Goal: Communication & Community: Answer question/provide support

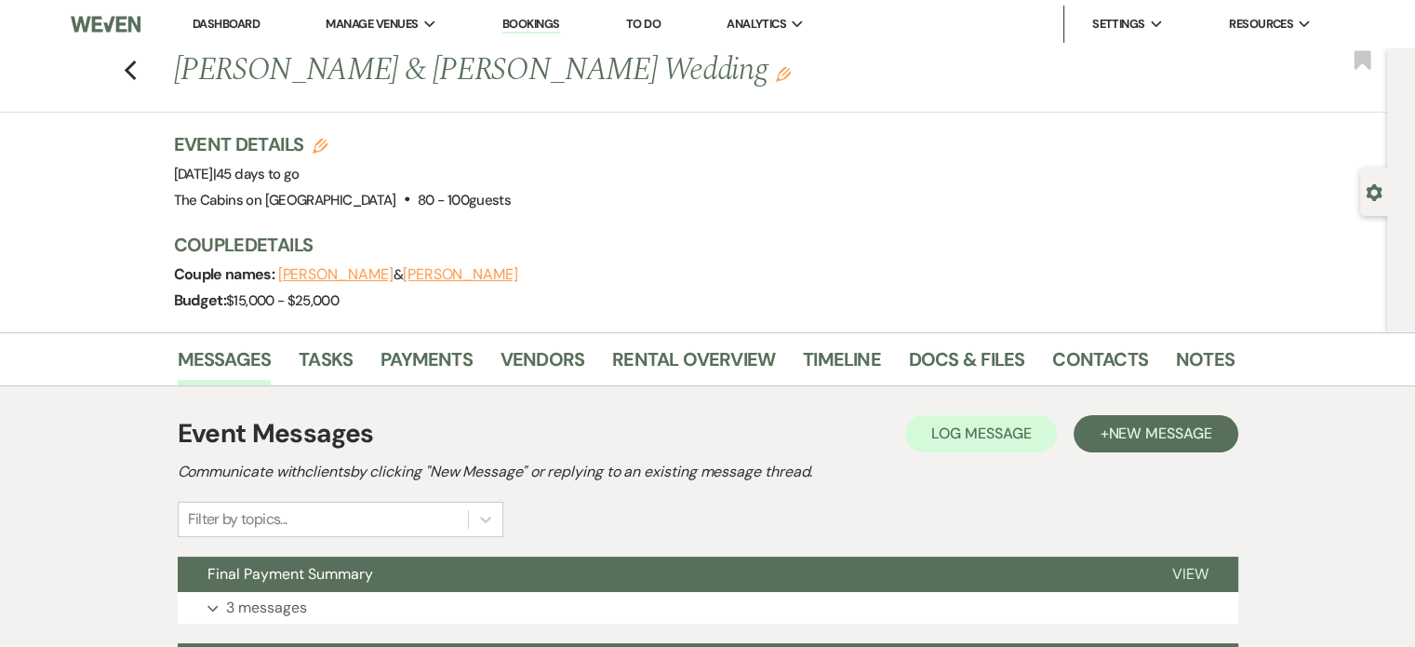
click at [239, 29] on link "Dashboard" at bounding box center [226, 24] width 67 height 16
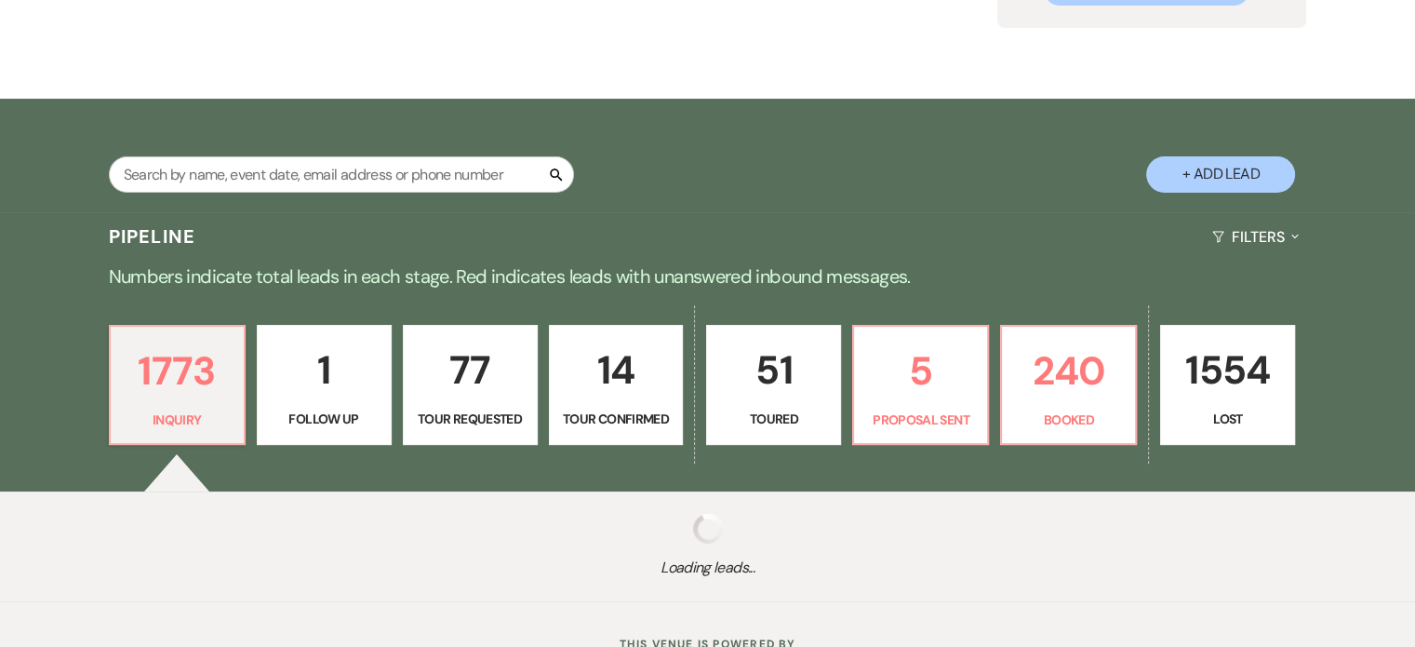
scroll to position [354, 0]
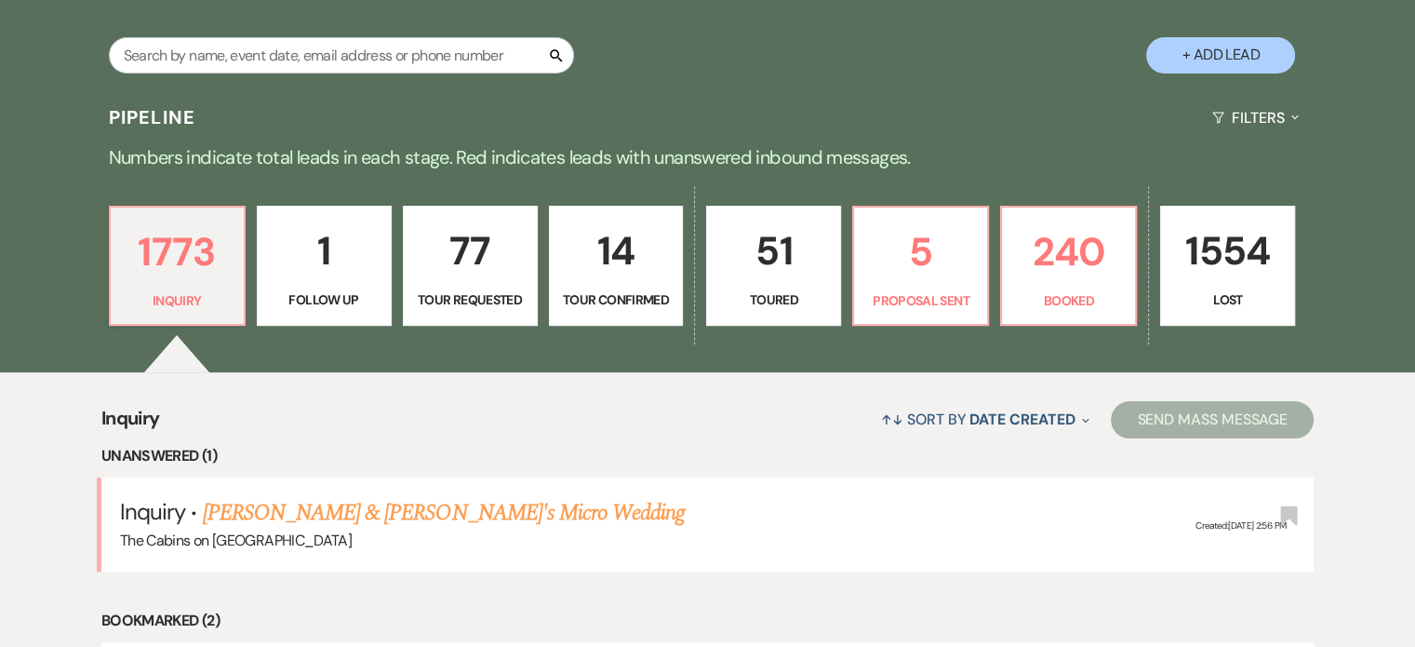
click at [326, 496] on link "[PERSON_NAME] & [PERSON_NAME]'s Micro Wedding" at bounding box center [444, 512] width 483 height 33
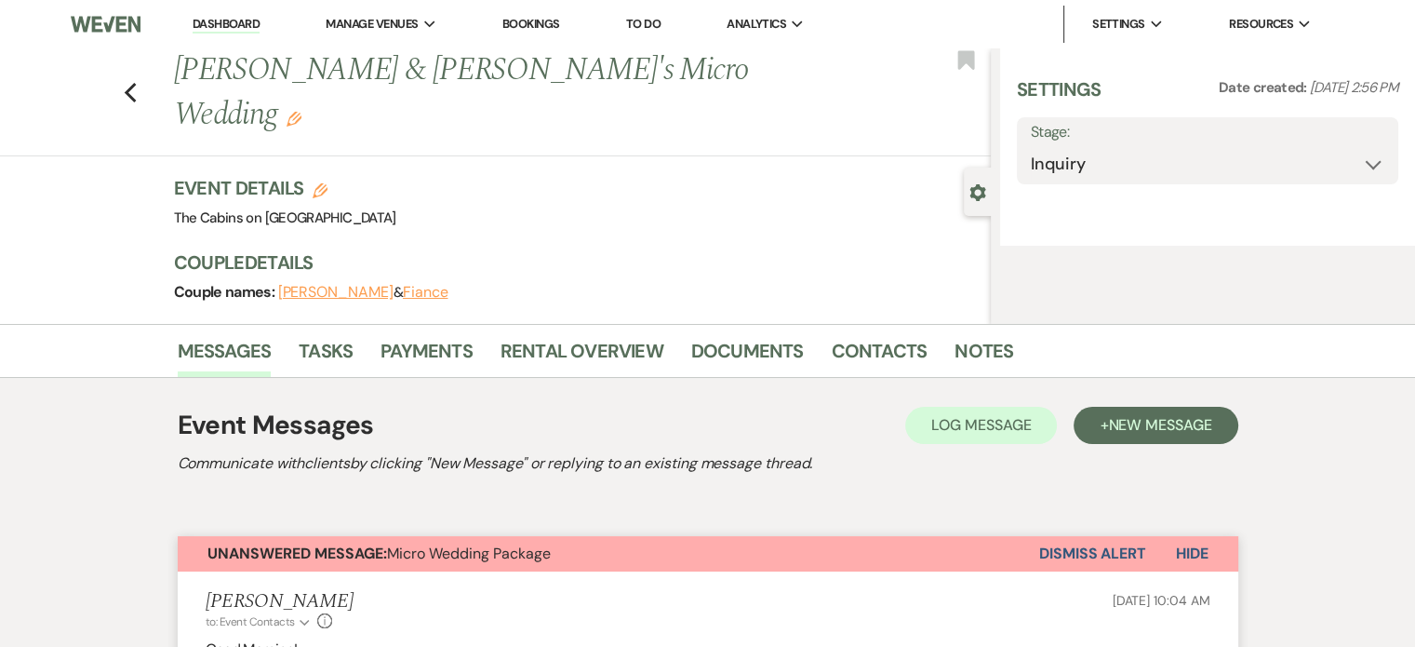
select select "15"
select select "16"
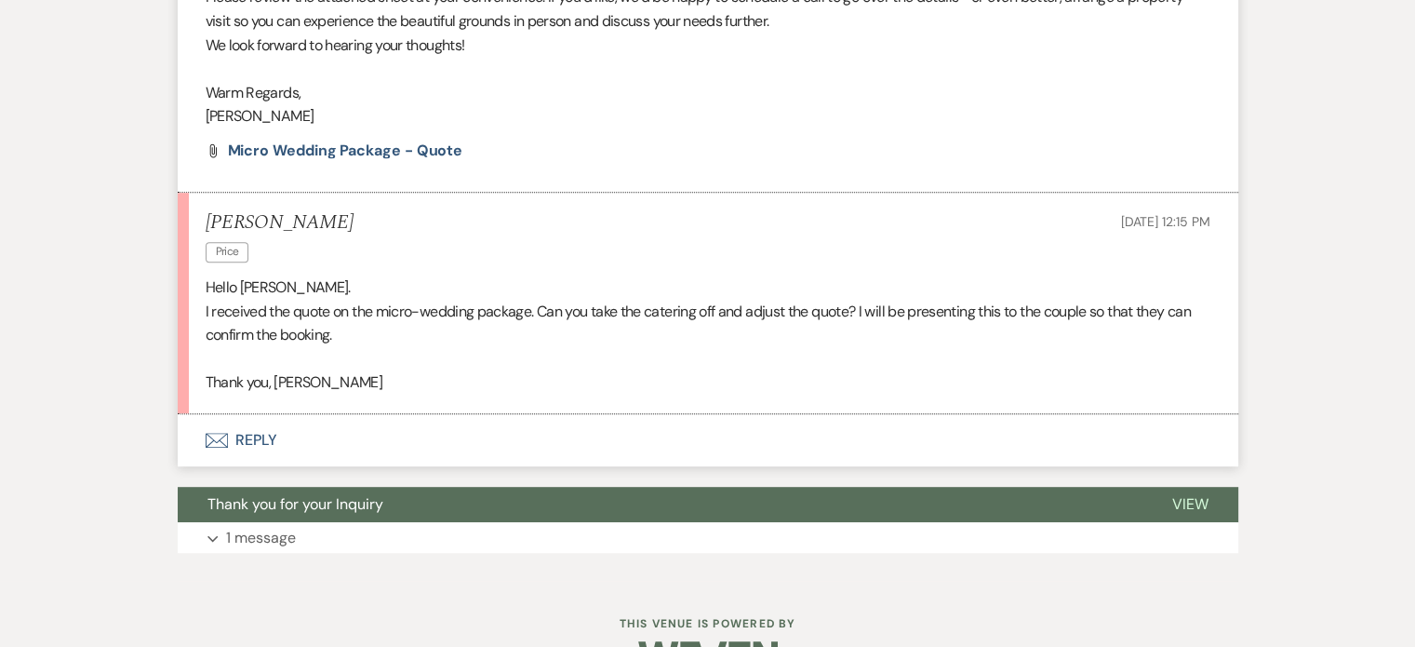
scroll to position [930, 0]
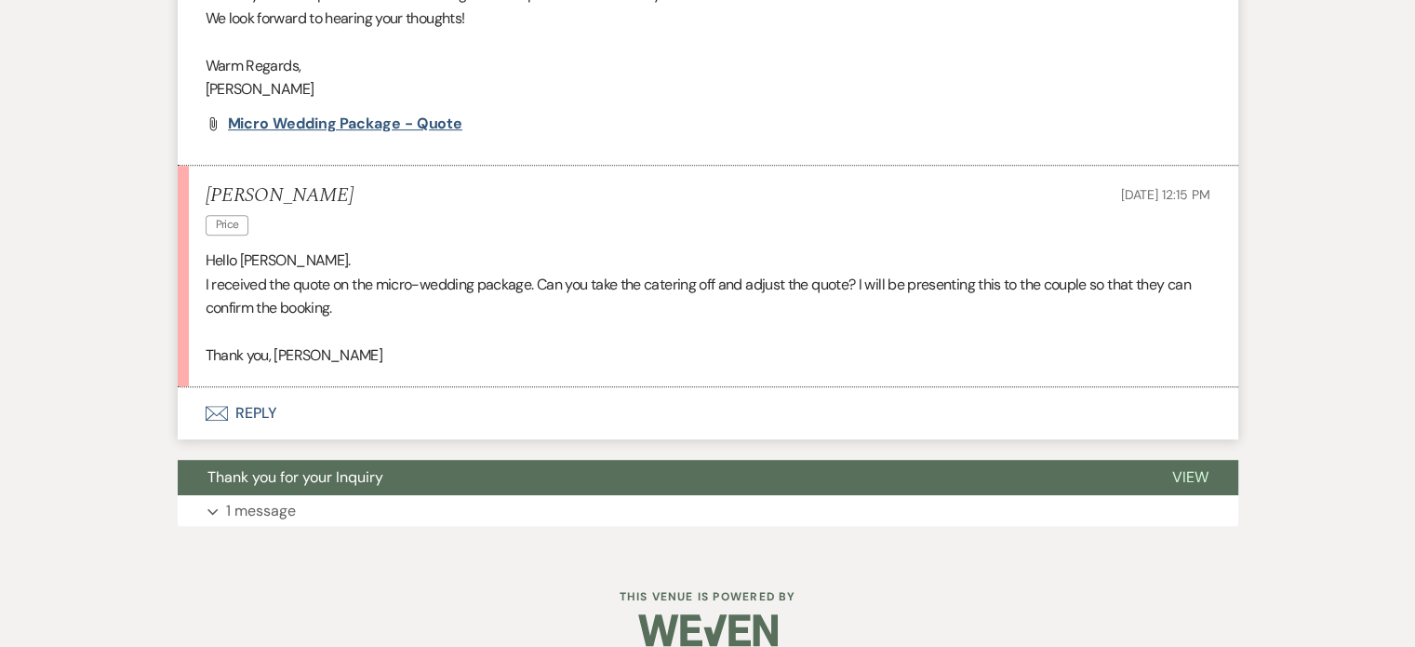
click at [362, 133] on span "Micro Wedding Package - Quote" at bounding box center [345, 124] width 235 height 20
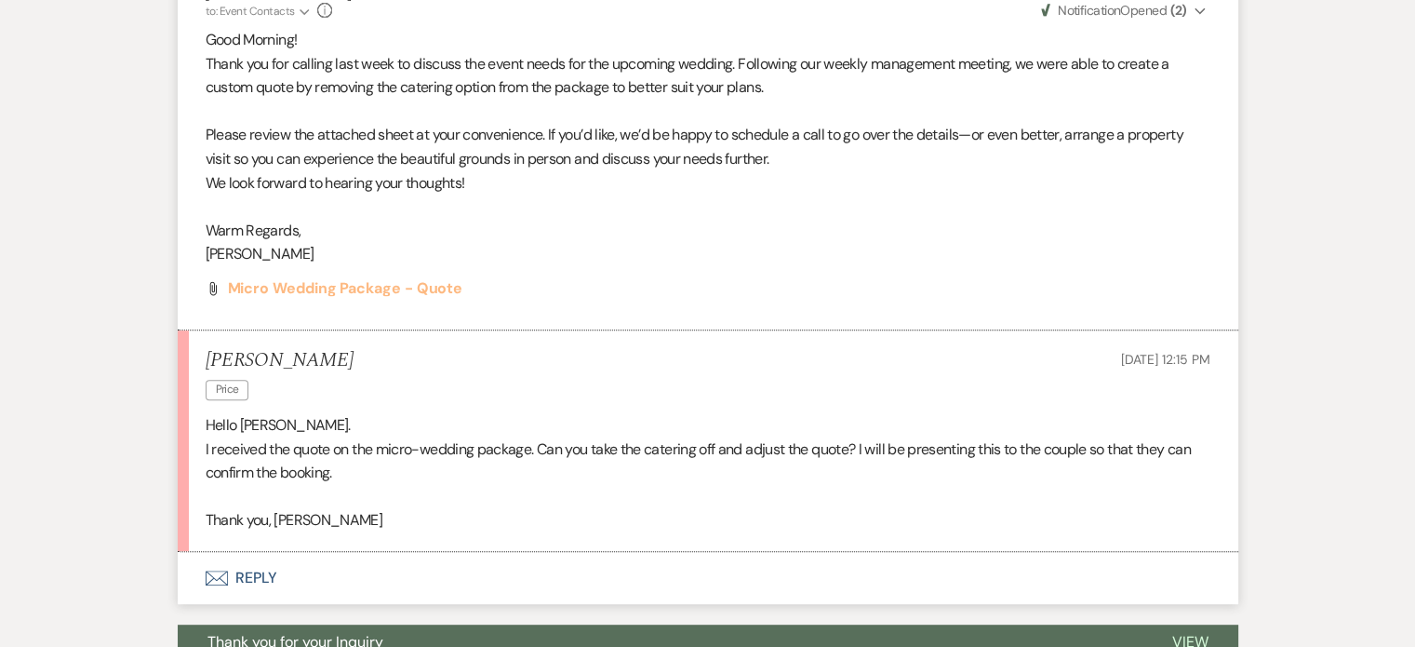
scroll to position [744, 0]
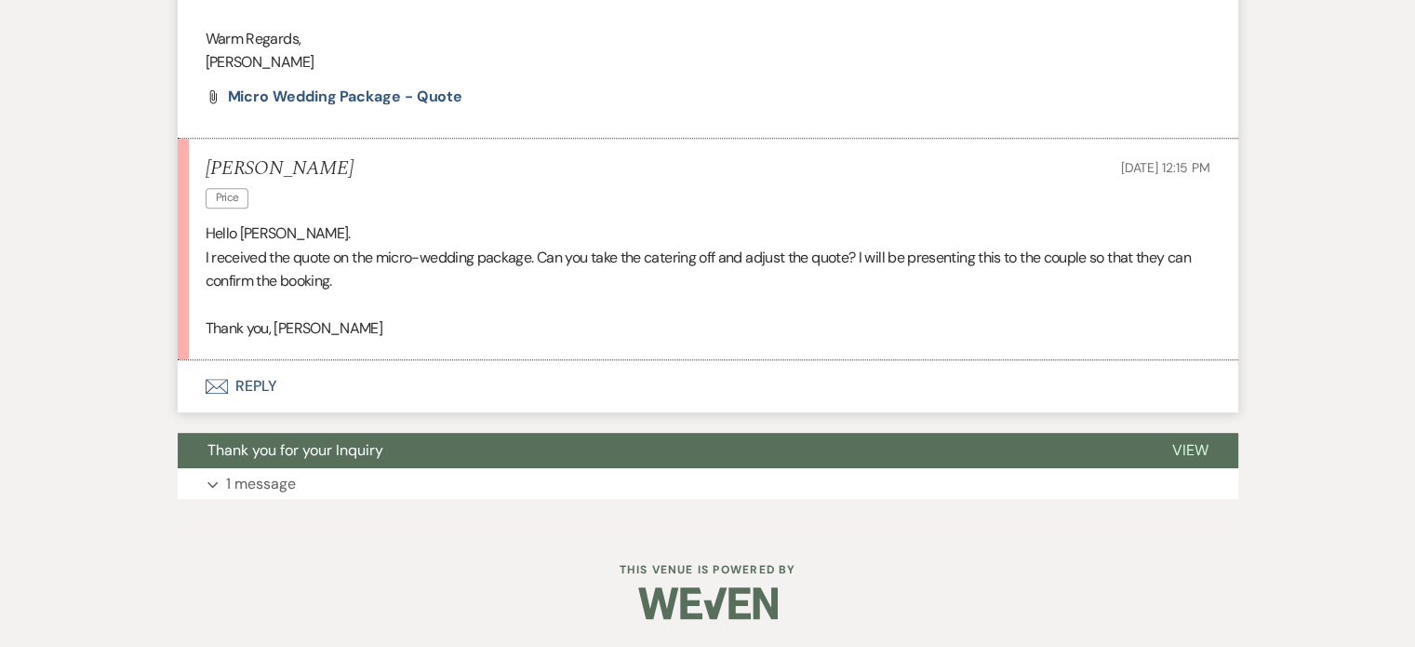
click at [301, 386] on button "Envelope Reply" at bounding box center [708, 386] width 1061 height 52
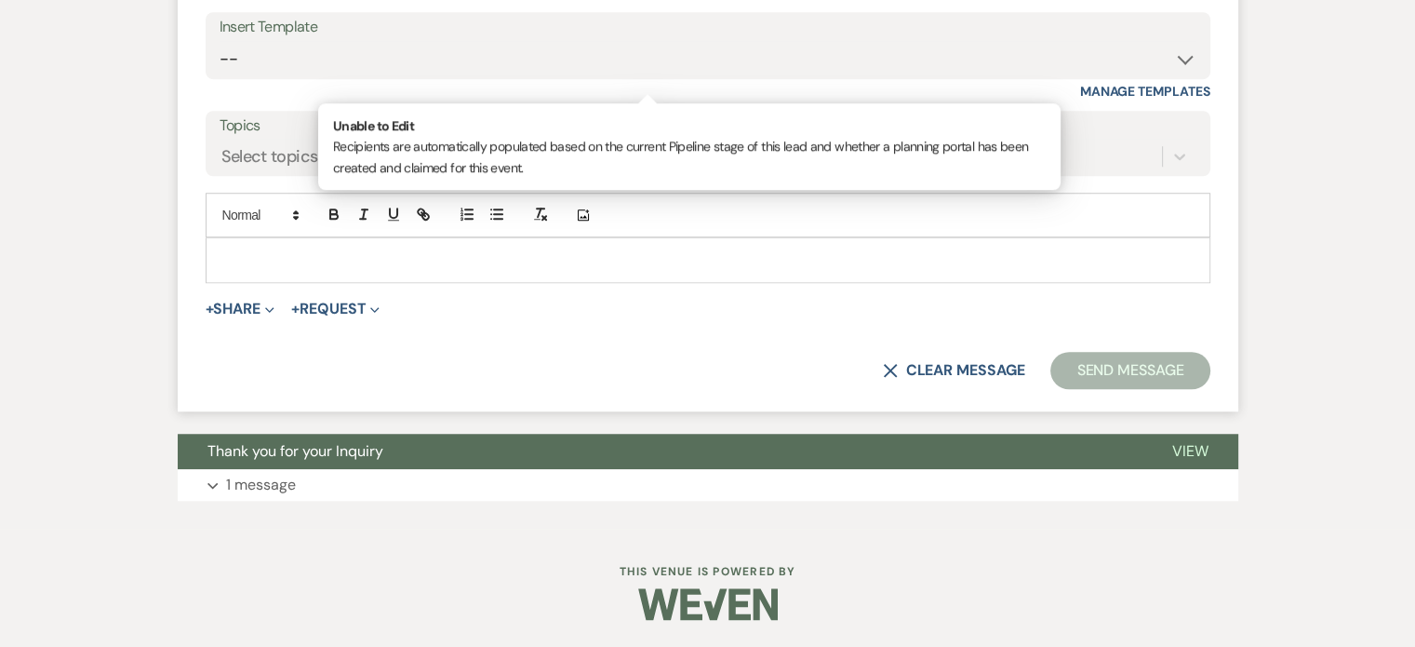
scroll to position [1477, 0]
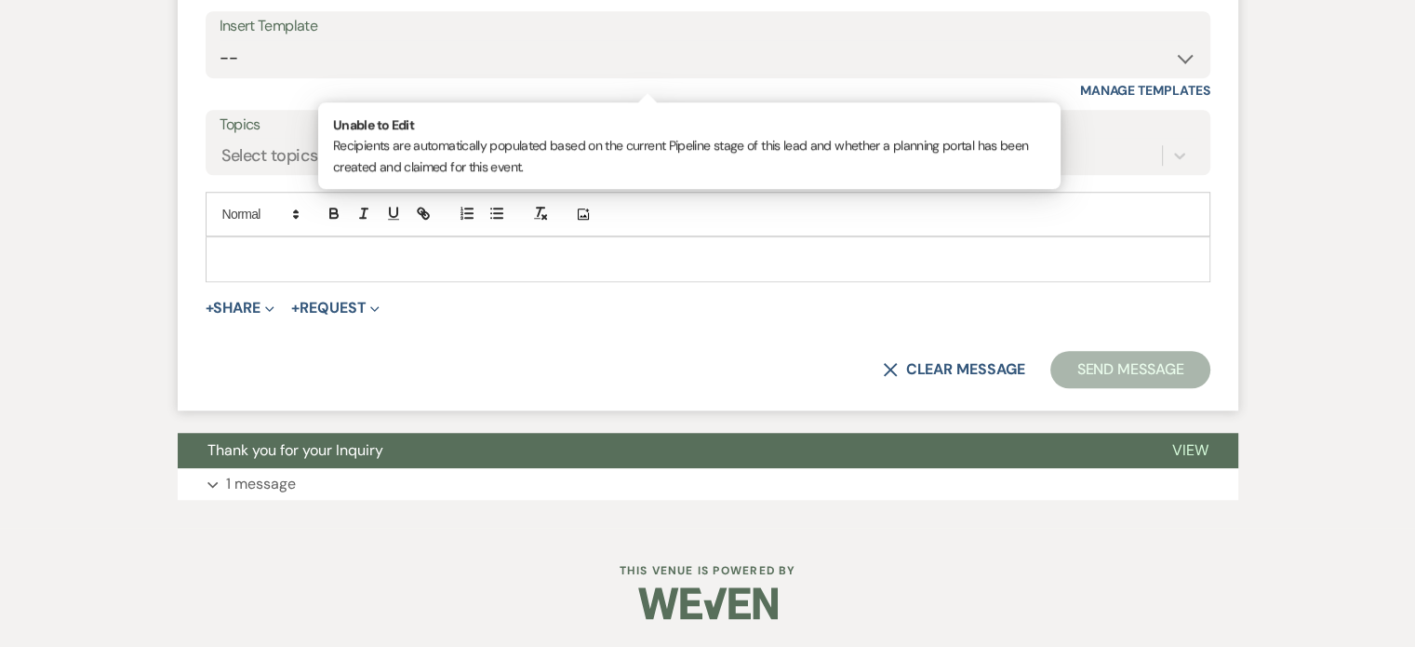
click at [335, 269] on p at bounding box center [707, 258] width 975 height 20
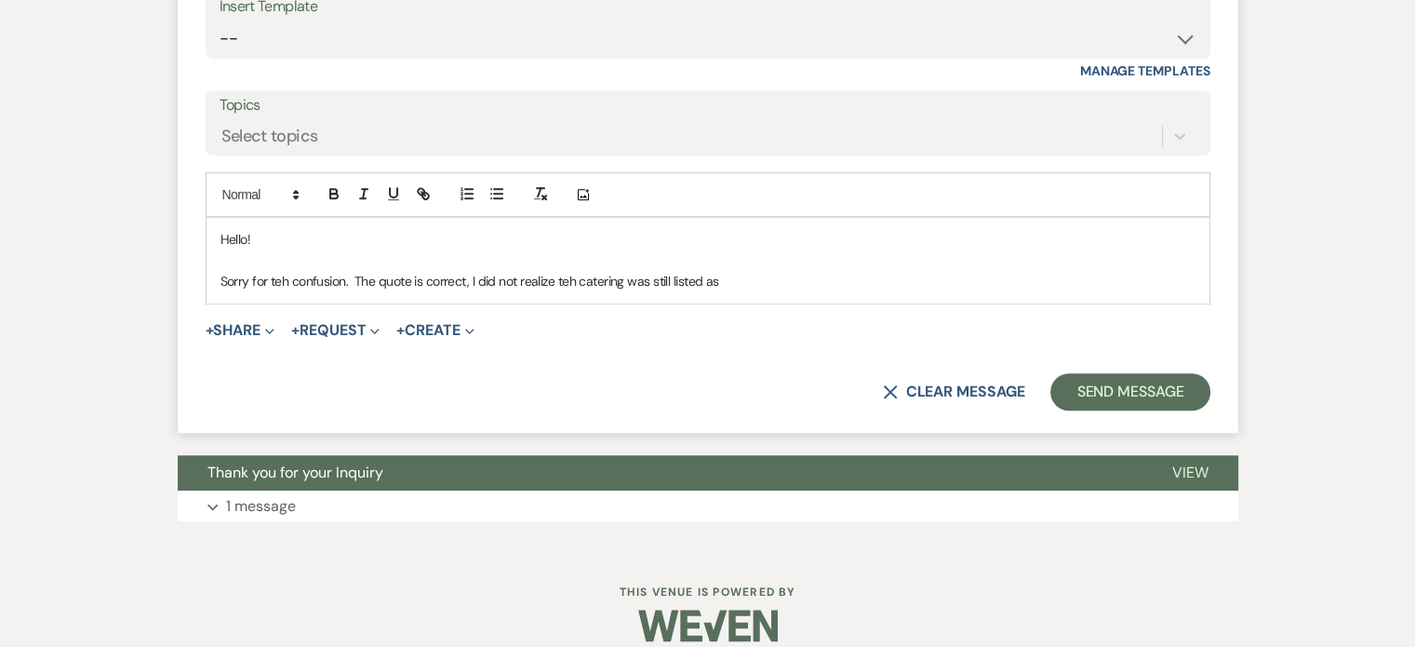
click at [625, 291] on p "Sorry for teh confusion. The quote is correct, I did not realize teh catering w…" at bounding box center [707, 281] width 975 height 20
click at [788, 291] on p "Sorry for the confusion. The quote is correct, I did not realize the catering w…" at bounding box center [707, 281] width 975 height 20
click at [789, 291] on p "Sorry for the confusion. The quote is correct; I did not realize the catering w…" at bounding box center [707, 281] width 975 height 20
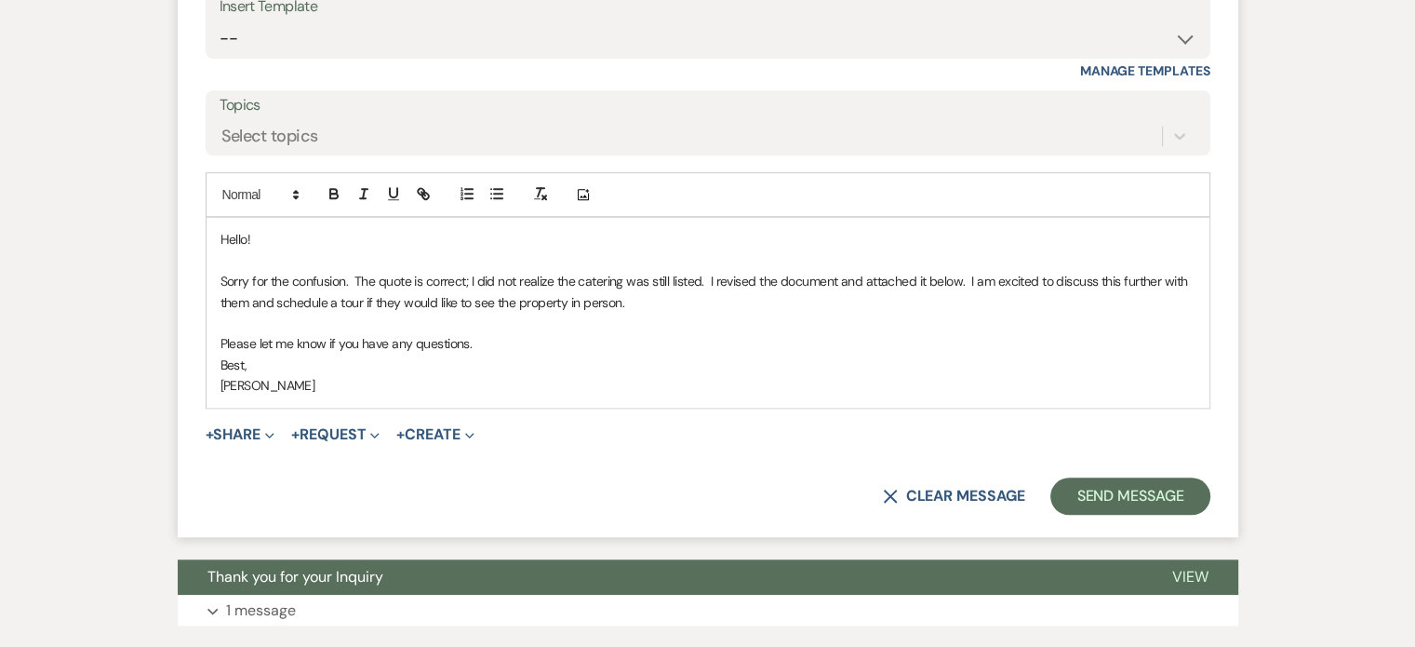
click at [280, 375] on p "Best," at bounding box center [707, 364] width 975 height 20
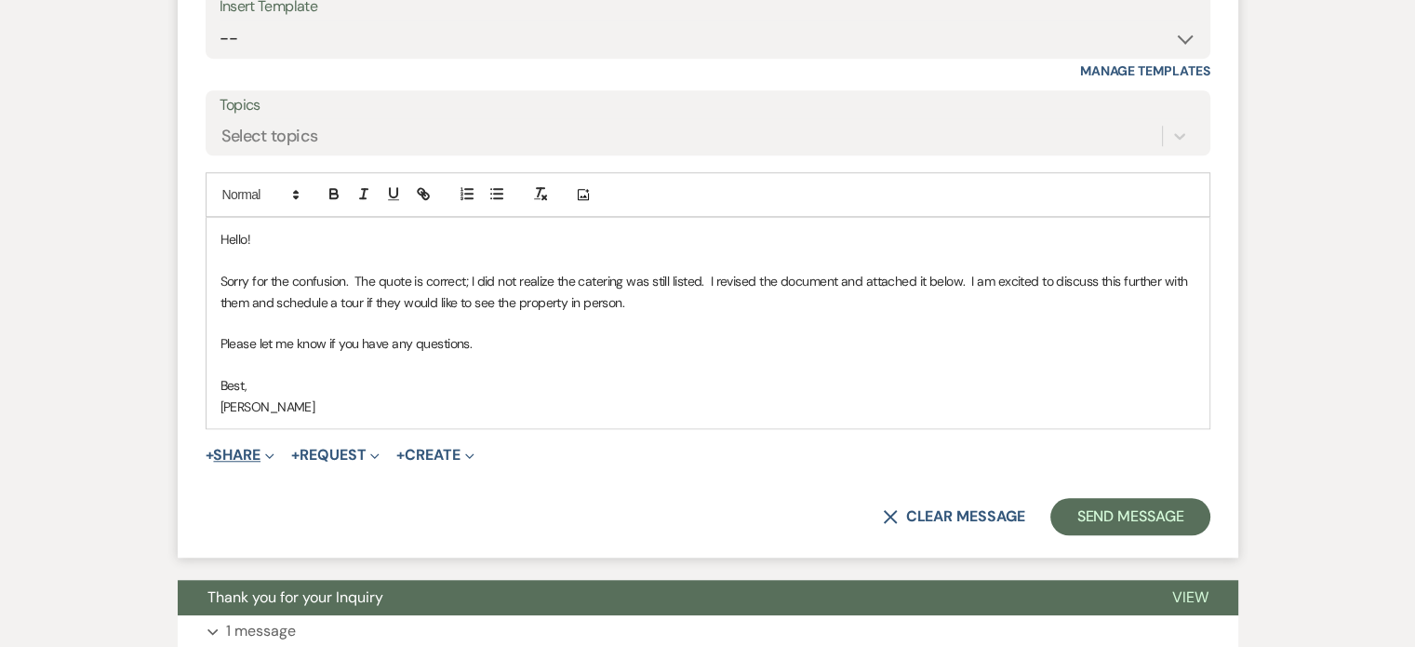
click at [275, 462] on button "+ Share Expand" at bounding box center [241, 455] width 70 height 15
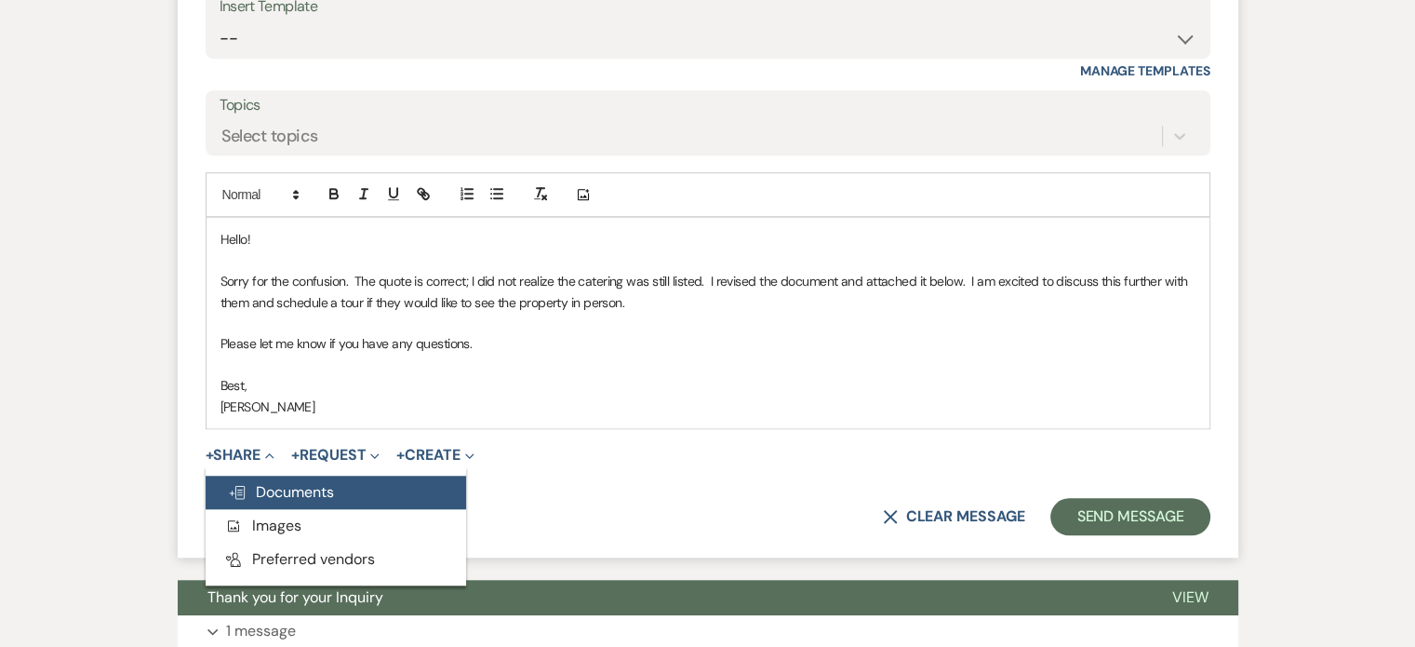
click at [331, 501] on span "Doc Upload Documents" at bounding box center [281, 492] width 106 height 20
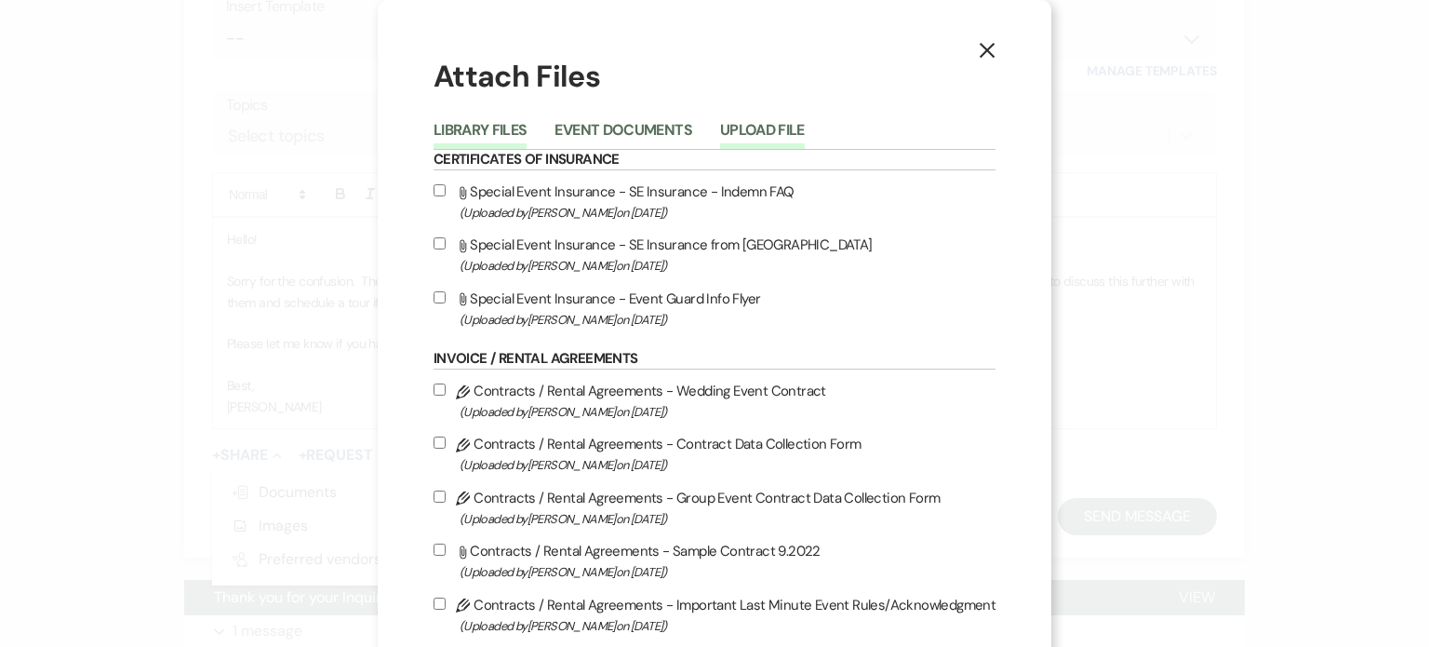
click at [805, 145] on button "Upload File" at bounding box center [762, 136] width 85 height 26
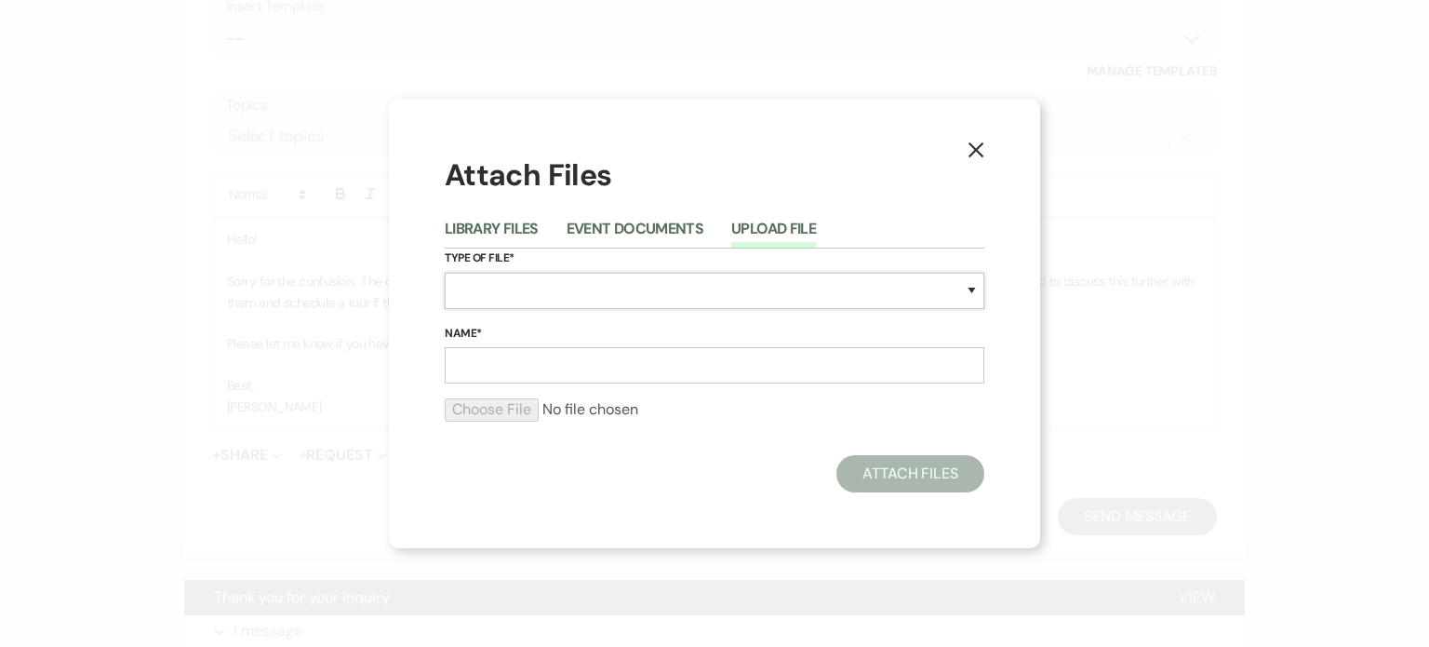
click at [484, 274] on select "Special Event Insurance Vendor Certificate of Insurance Contracts / Rental Agre…" at bounding box center [715, 291] width 540 height 36
select select "0"
click at [445, 273] on select "Special Event Insurance Vendor Certificate of Insurance Contracts / Rental Agre…" at bounding box center [715, 291] width 540 height 36
click at [468, 375] on input "Name*" at bounding box center [715, 365] width 540 height 36
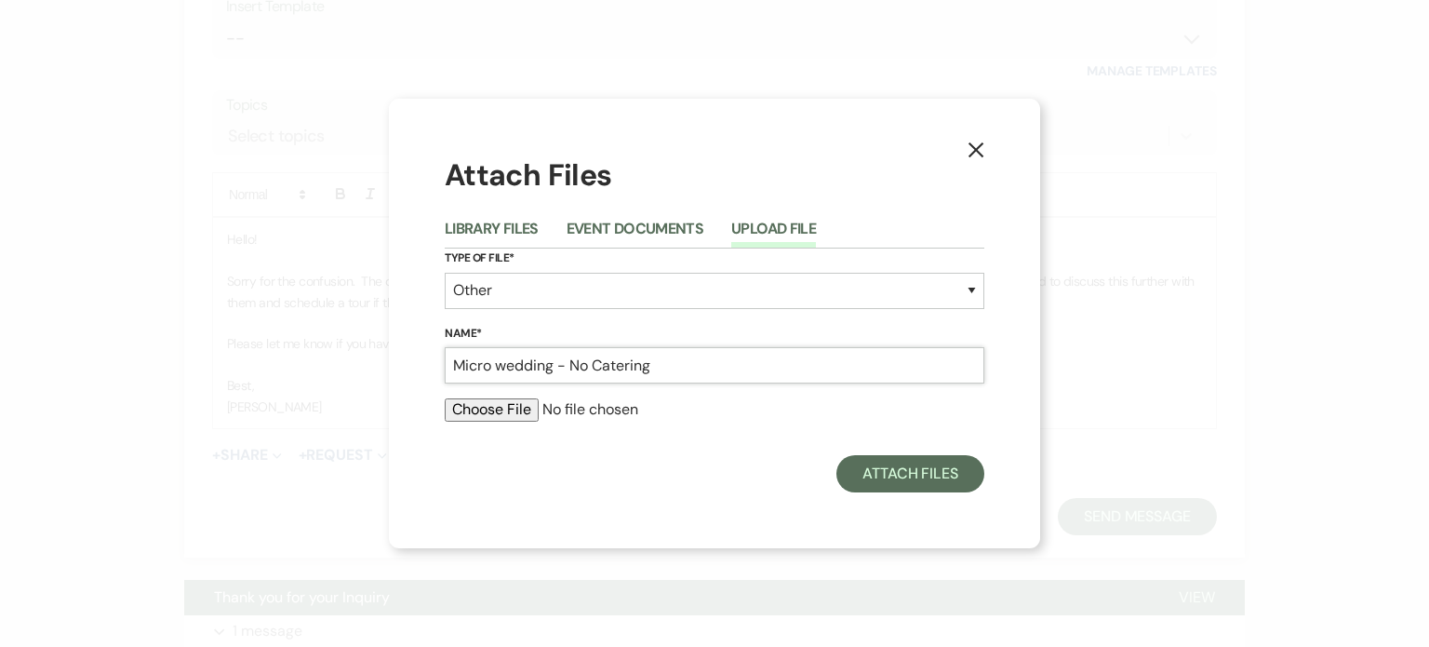
type input "Micro wedding - No Catering"
click at [522, 421] on input "file" at bounding box center [715, 409] width 540 height 22
type input "C:\fakepath\MicroWedding - 50 ppl no catering.pdf"
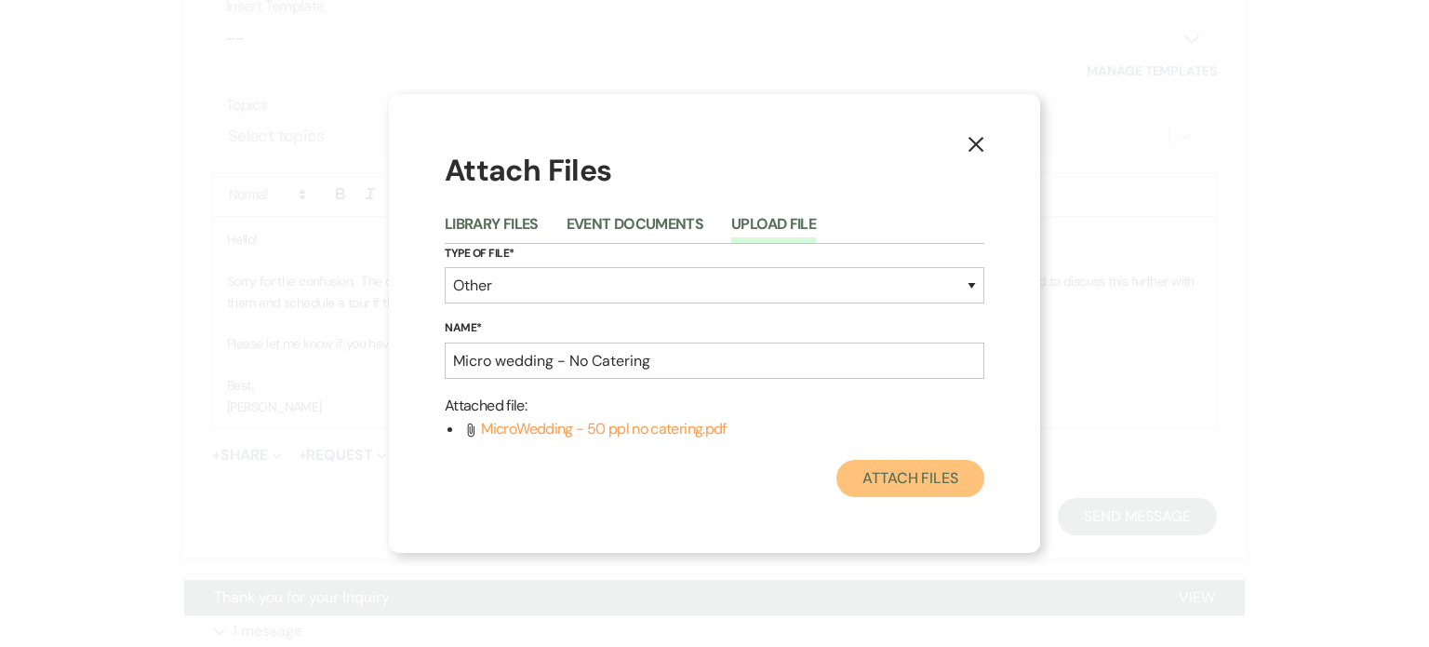
drag, startPoint x: 851, startPoint y: 507, endPoint x: 860, endPoint y: 488, distance: 21.3
click at [852, 497] on button "Attach Files" at bounding box center [910, 478] width 148 height 37
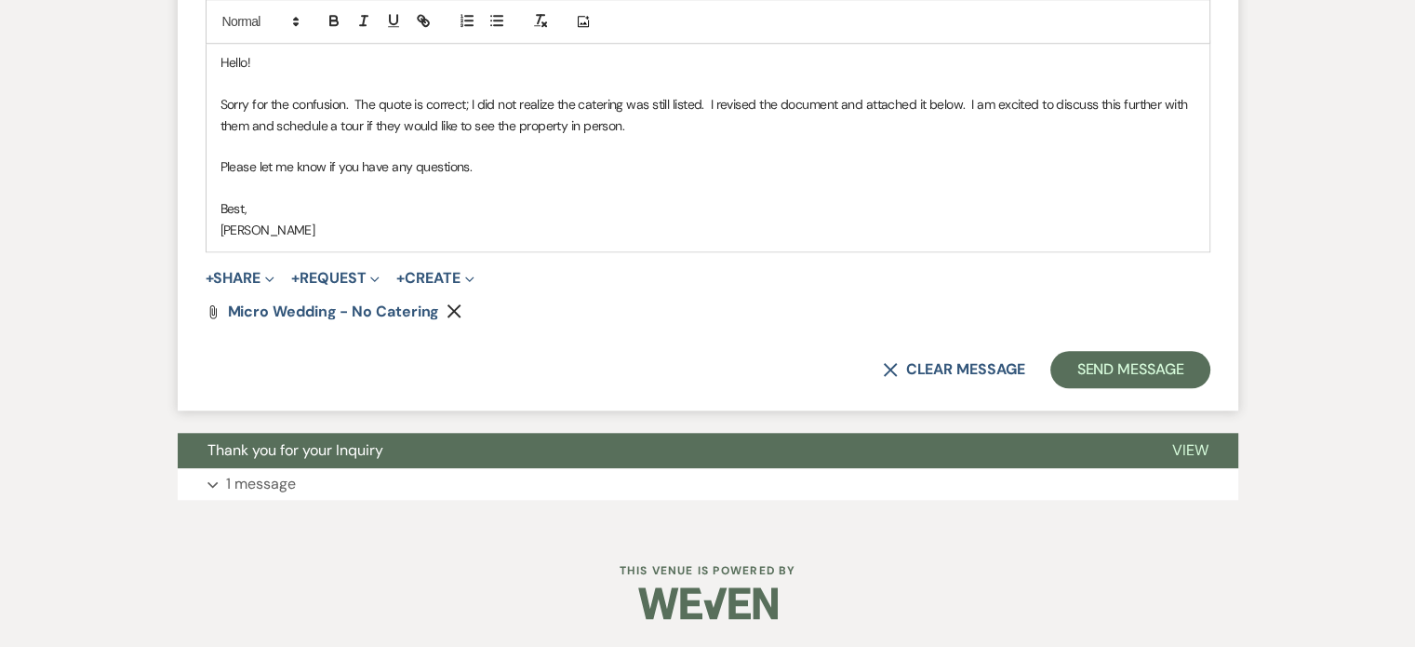
scroll to position [1831, 0]
click at [1056, 351] on button "Send Message" at bounding box center [1129, 369] width 159 height 37
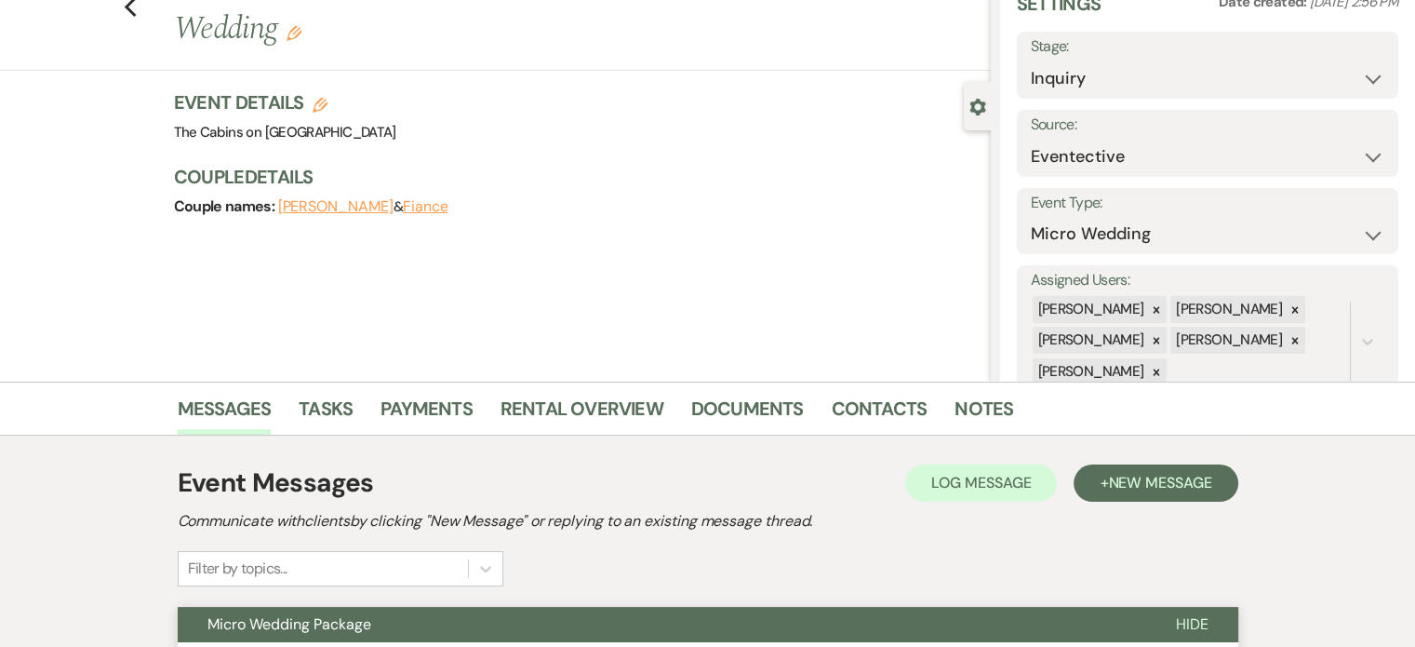
scroll to position [0, 0]
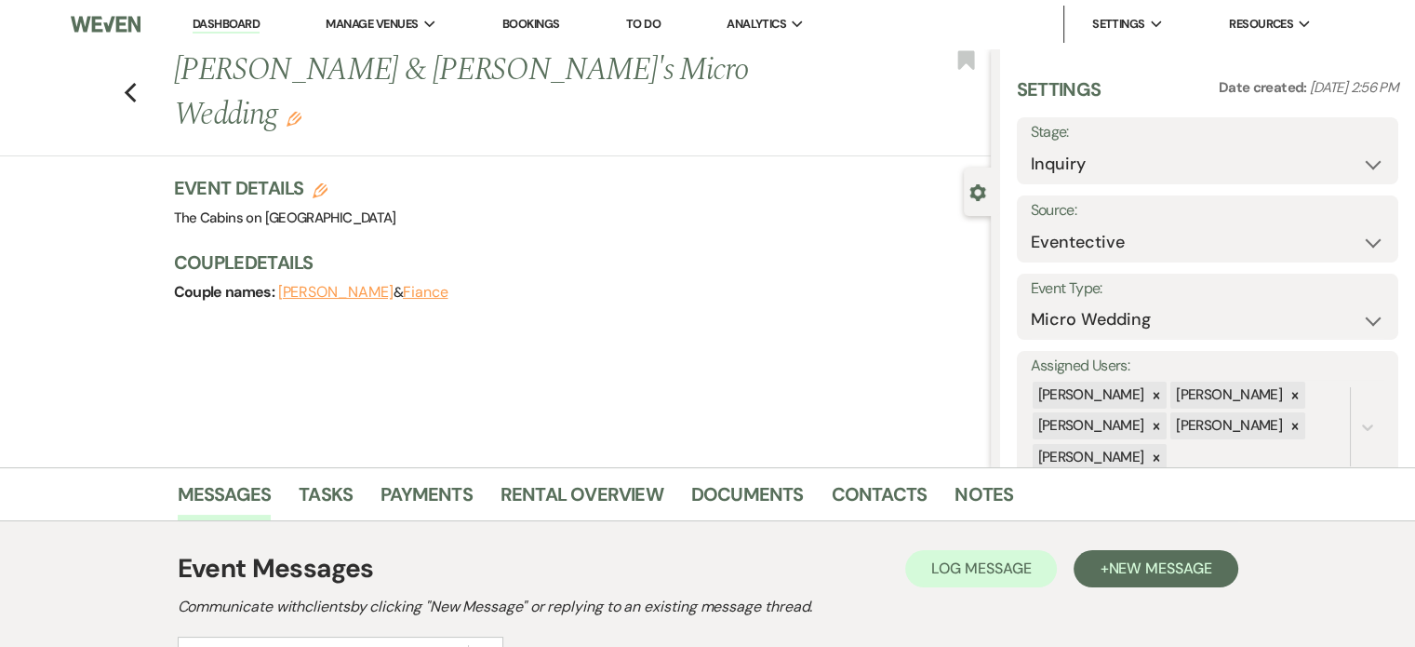
click at [249, 20] on link "Dashboard" at bounding box center [226, 25] width 67 height 18
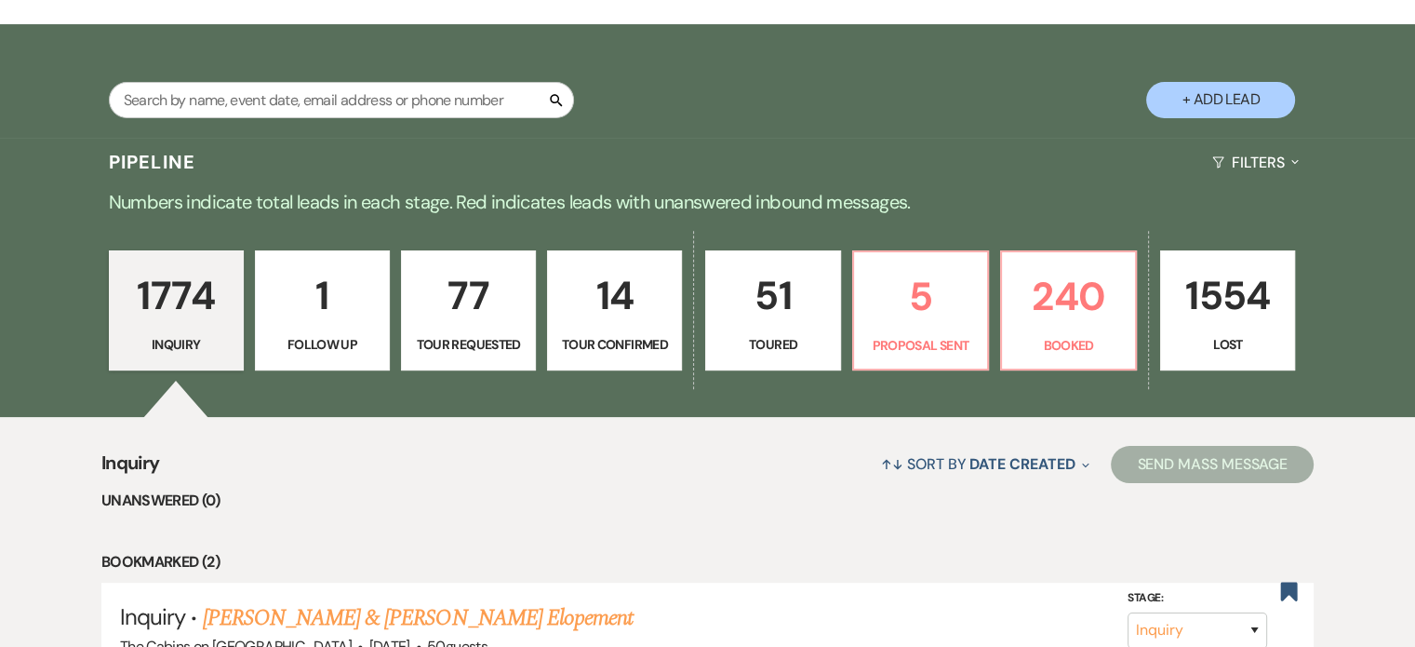
scroll to position [186, 0]
